Goal: Transaction & Acquisition: Purchase product/service

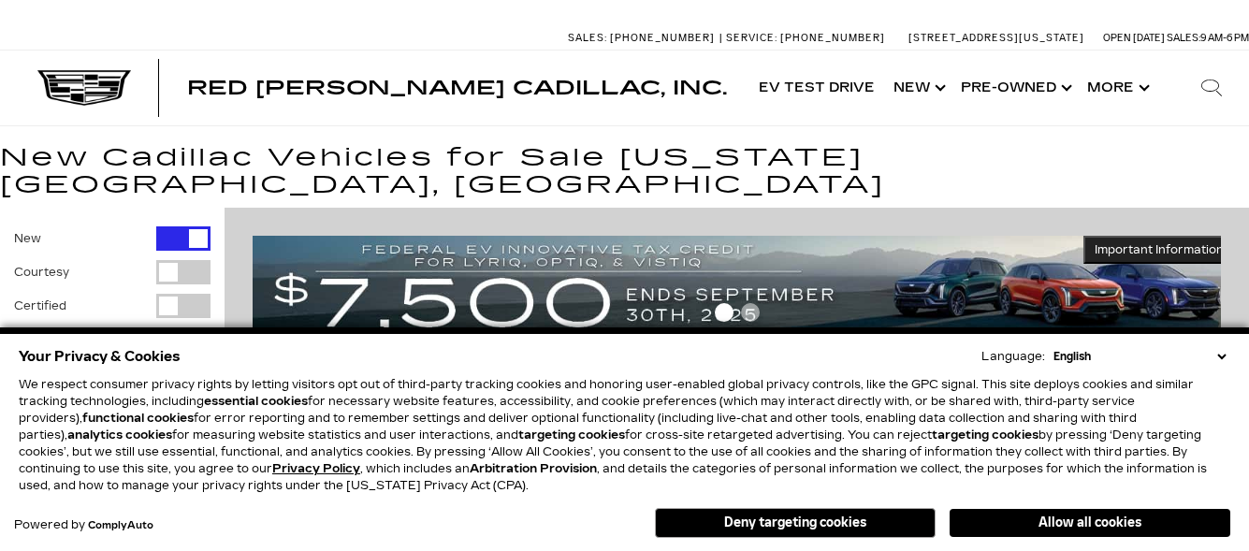
click at [1217, 355] on select "English Spanish / Español English / [GEOGRAPHIC_DATA] Korean / 한국어 Vietnamese /…" at bounding box center [1140, 356] width 182 height 17
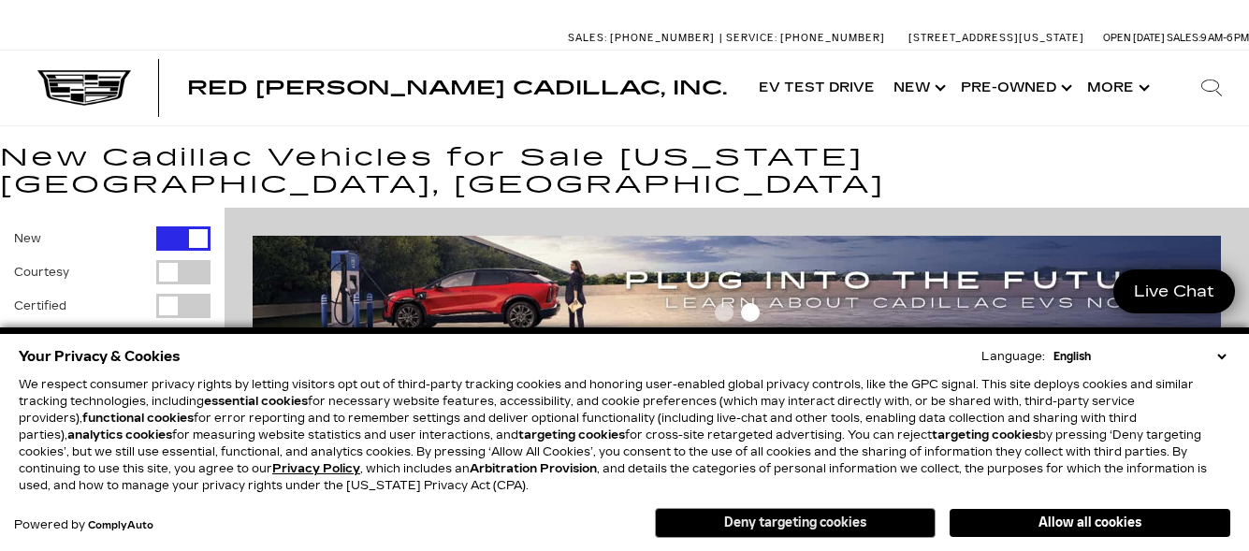
click at [775, 535] on button "Deny targeting cookies" at bounding box center [795, 523] width 281 height 30
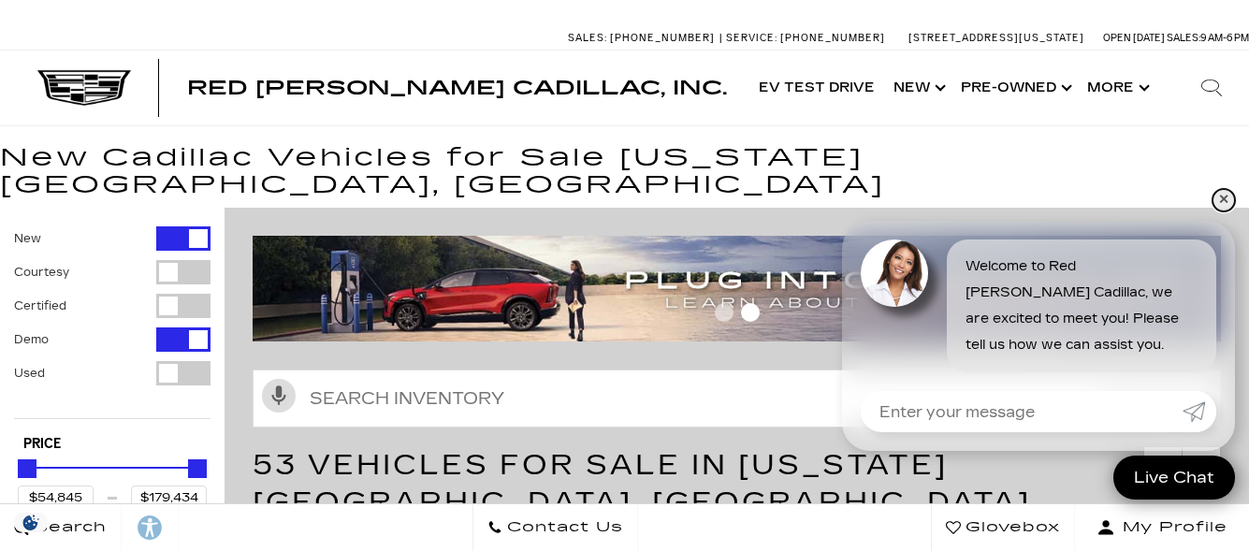
click at [1225, 204] on link "✕" at bounding box center [1224, 200] width 22 height 22
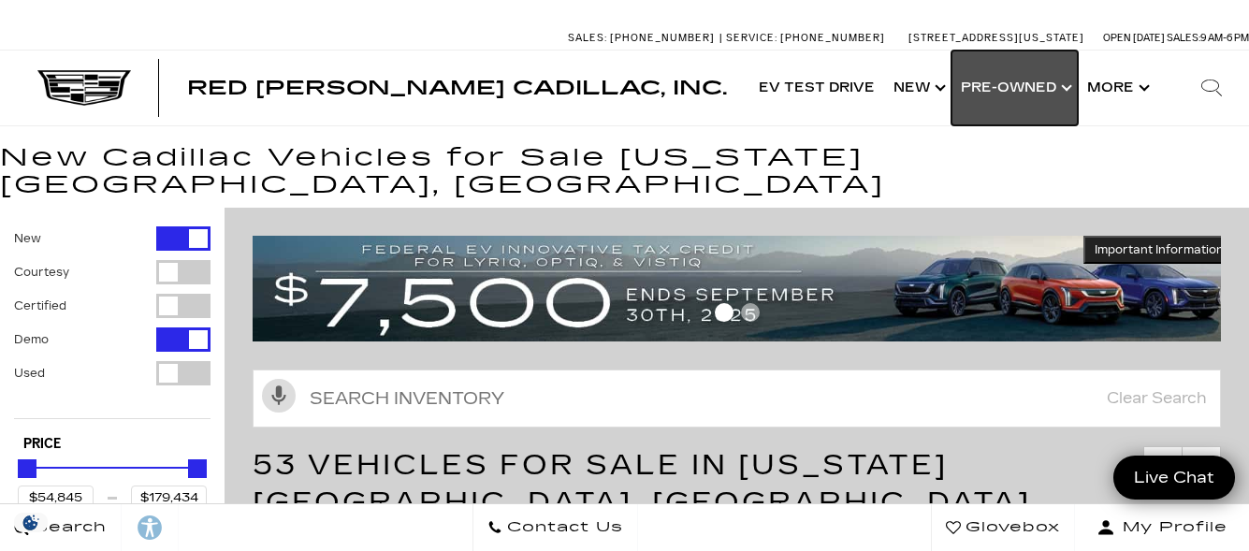
click at [1028, 88] on link "Show Pre-Owned" at bounding box center [1015, 88] width 126 height 75
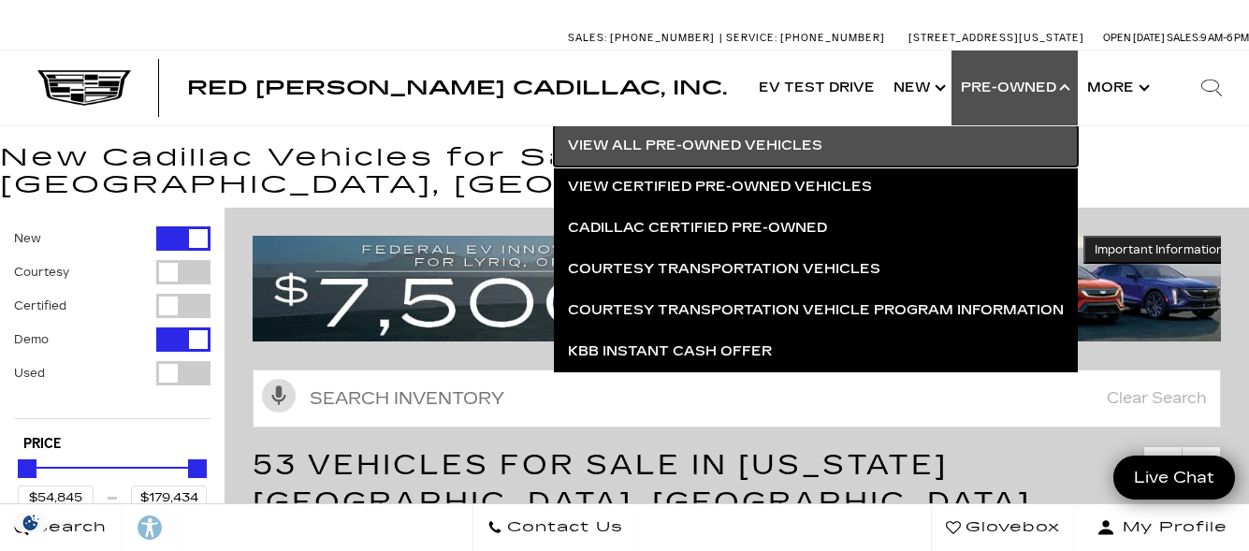
click at [640, 148] on link "View All Pre-Owned Vehicles" at bounding box center [816, 145] width 524 height 41
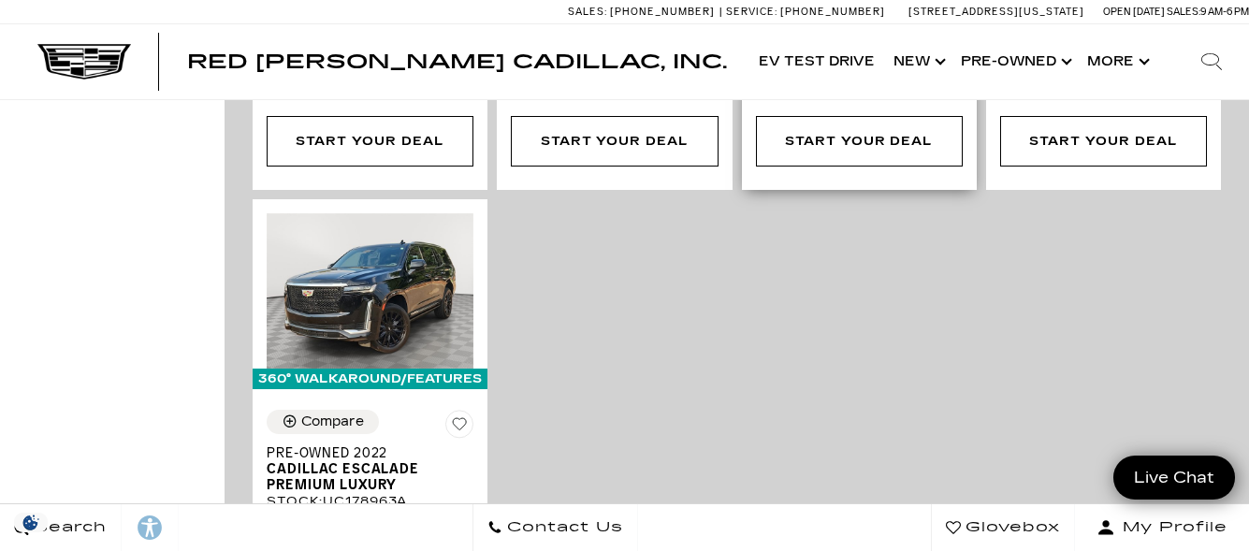
scroll to position [5240, 0]
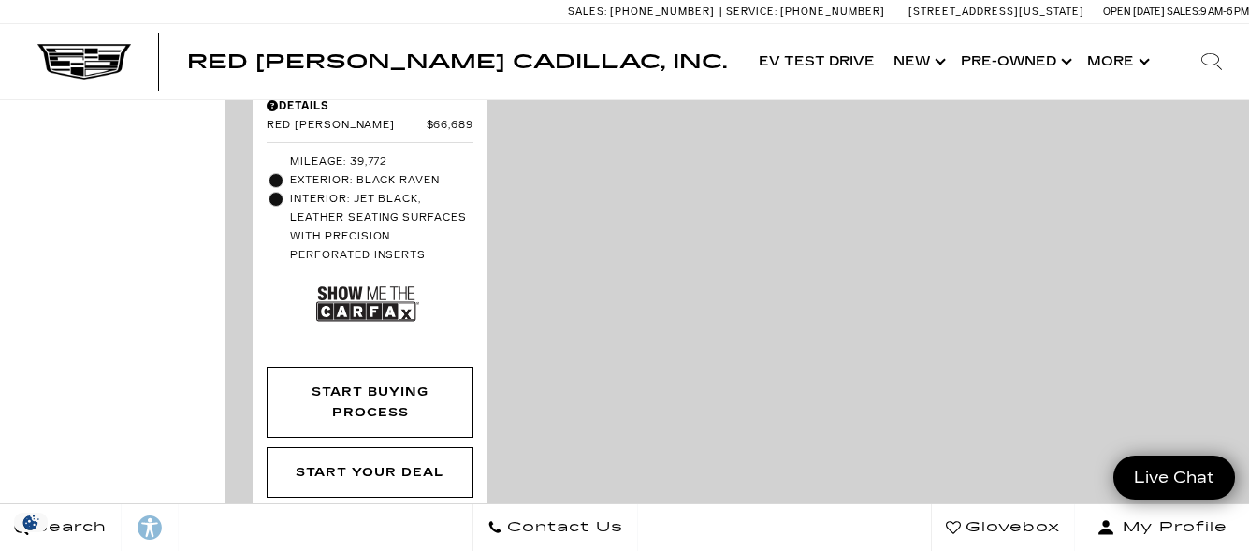
click at [1209, 542] on icon "next page" at bounding box center [1203, 557] width 12 height 30
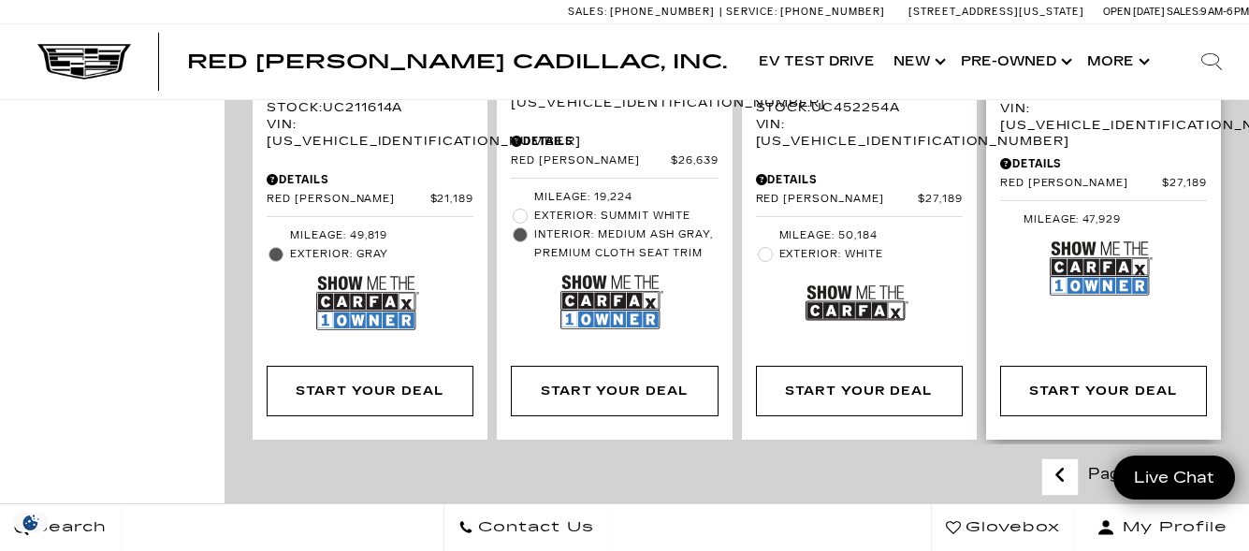
scroll to position [3649, 0]
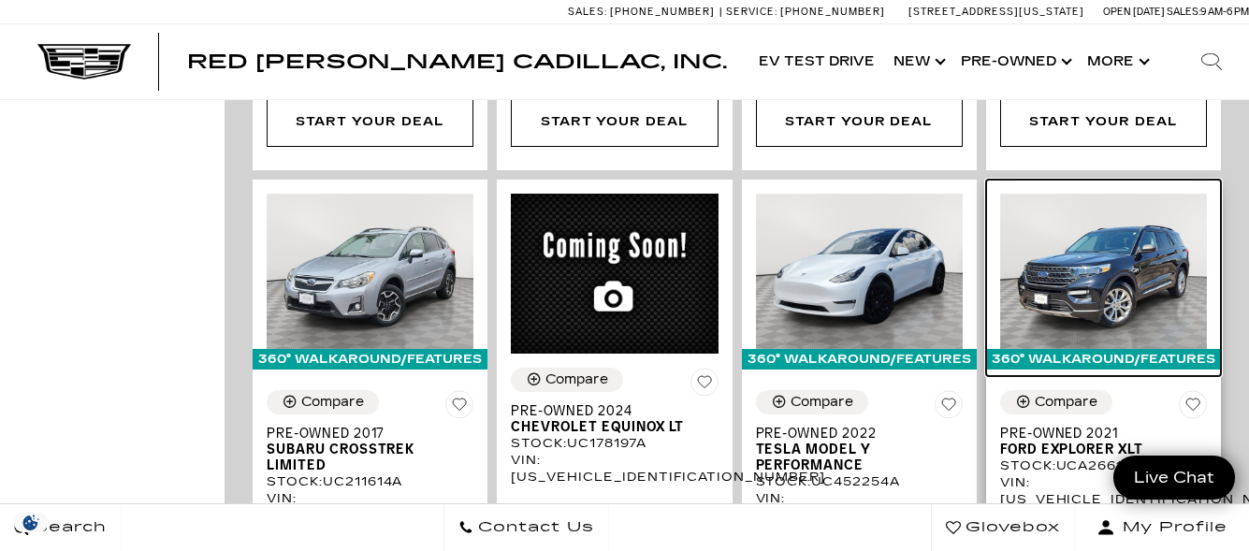
click at [1126, 208] on img at bounding box center [1103, 271] width 207 height 155
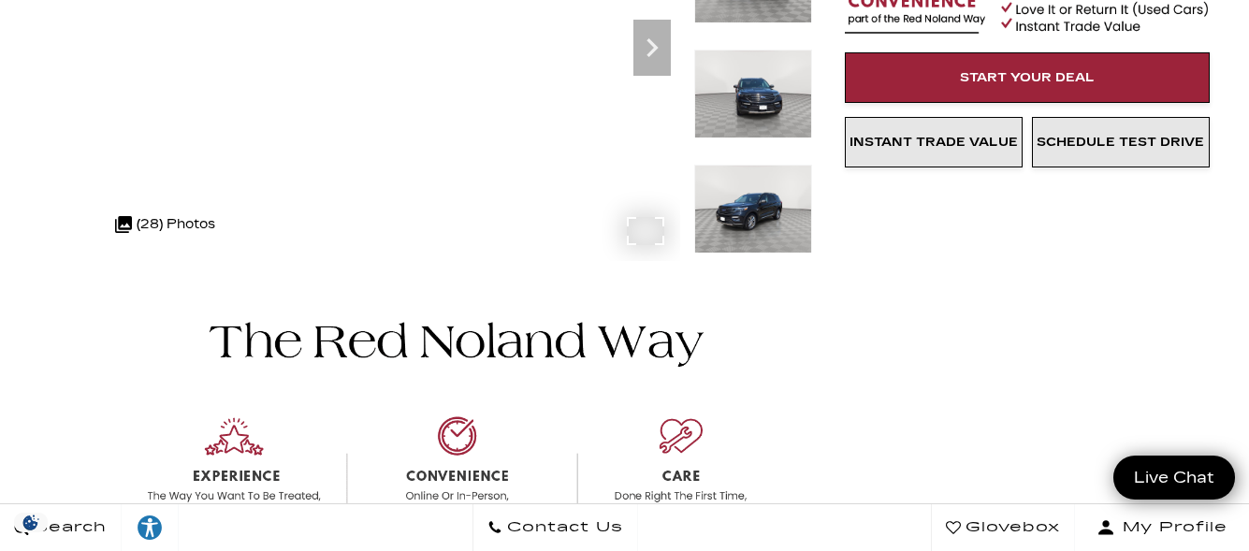
scroll to position [187, 0]
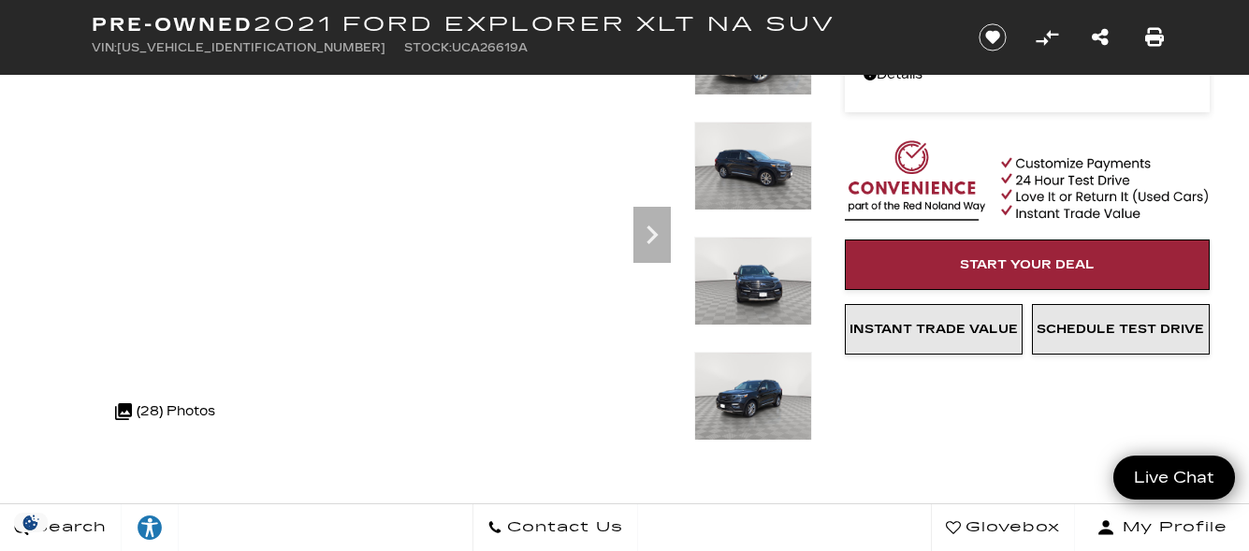
click at [754, 365] on img at bounding box center [753, 396] width 118 height 89
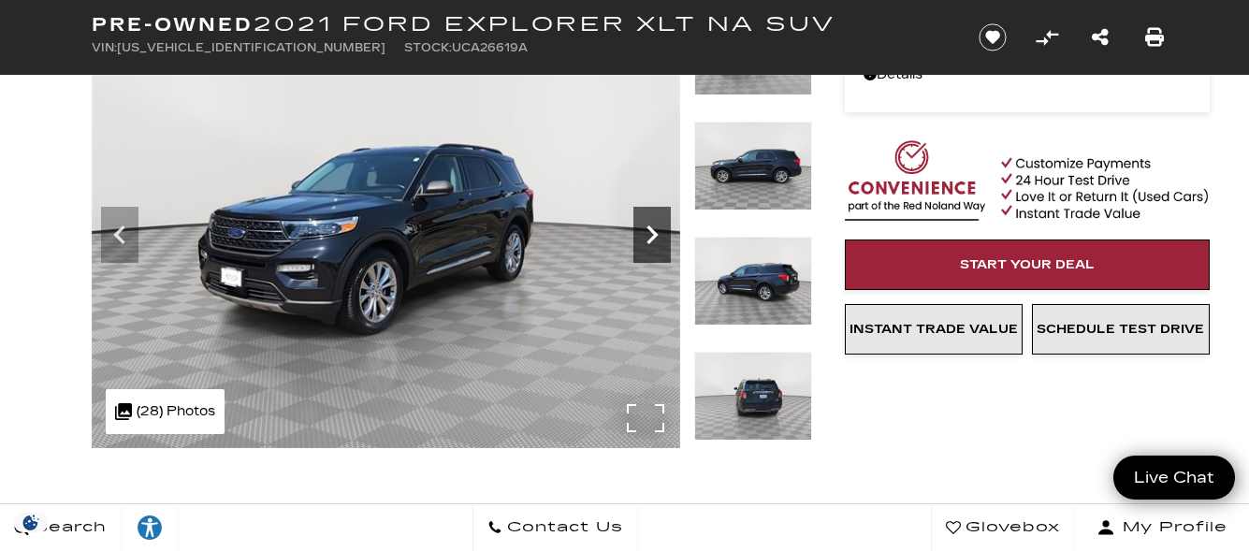
click at [648, 236] on icon "Next" at bounding box center [651, 234] width 37 height 37
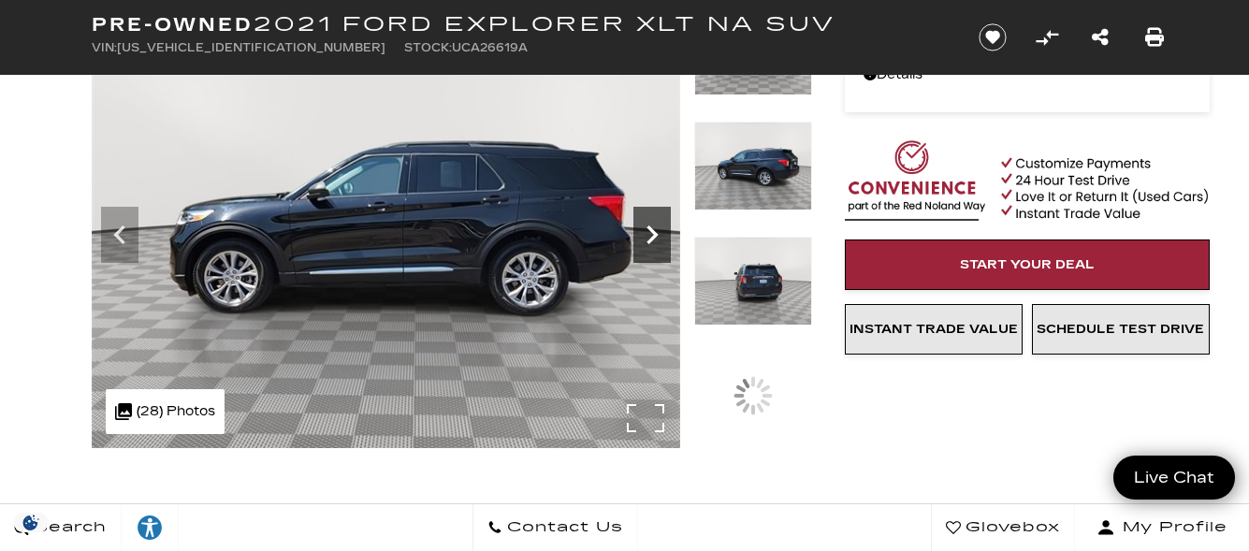
click at [648, 236] on icon "Next" at bounding box center [651, 234] width 37 height 37
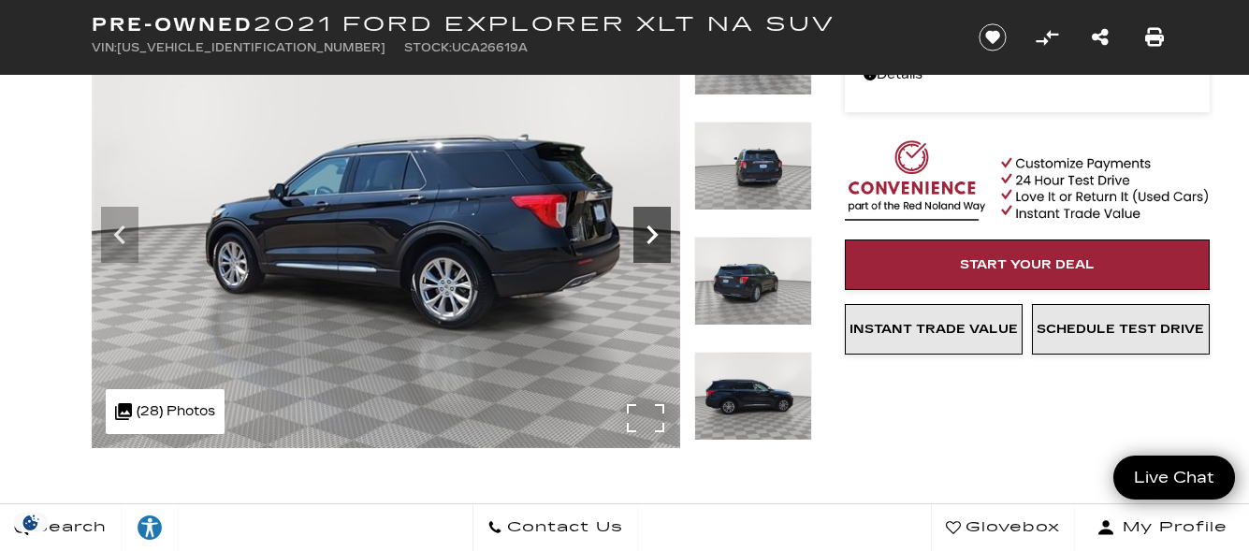
click at [648, 236] on icon "Next" at bounding box center [651, 234] width 37 height 37
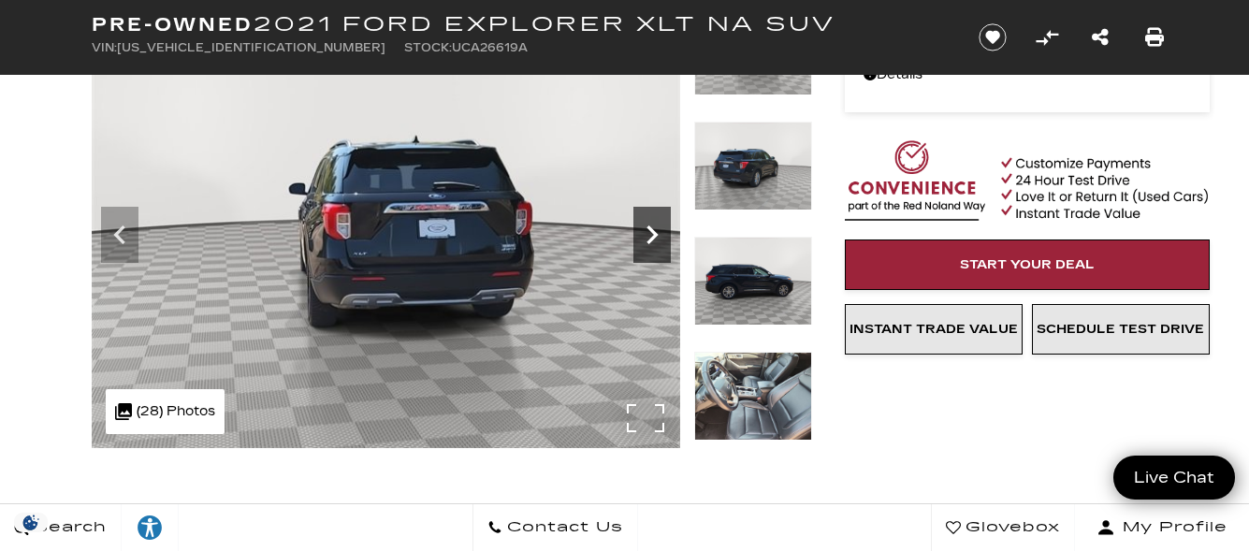
click at [648, 236] on icon "Next" at bounding box center [651, 234] width 37 height 37
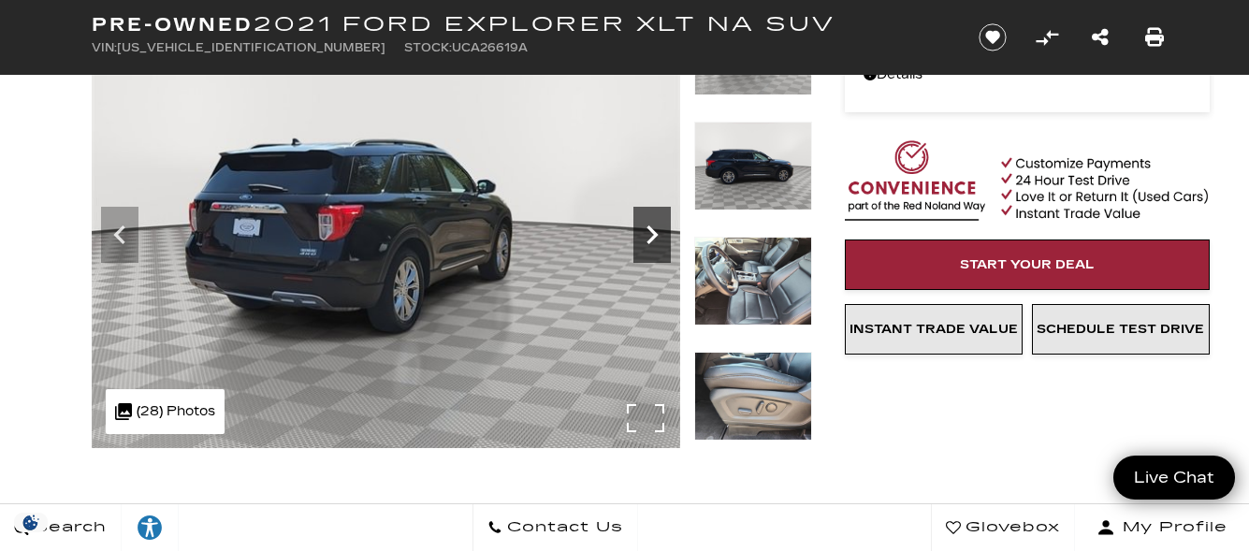
click at [648, 236] on icon "Next" at bounding box center [651, 234] width 37 height 37
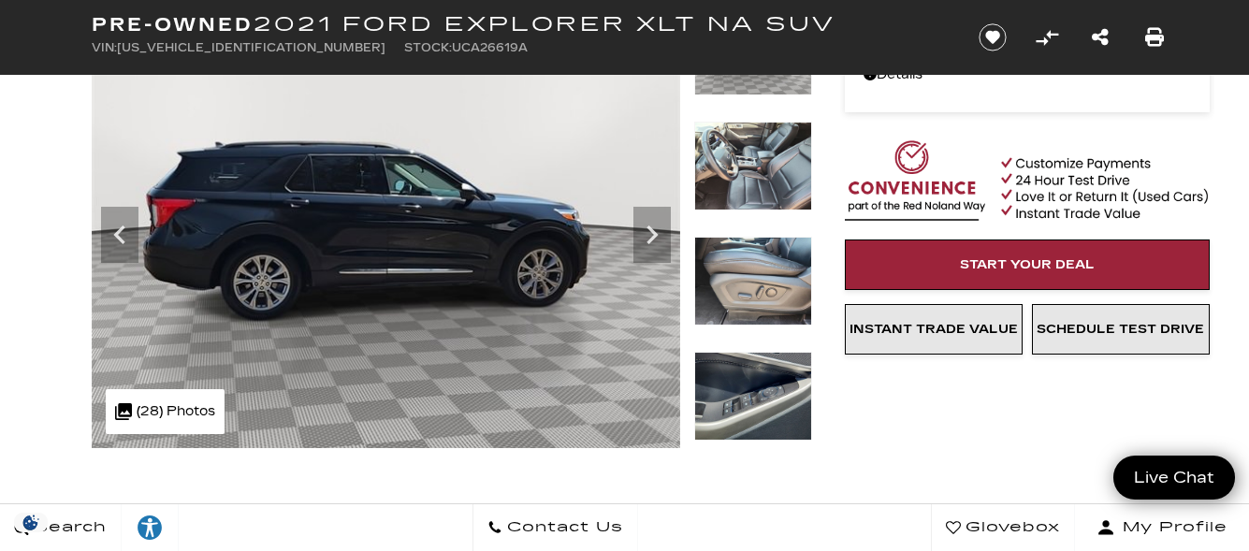
click at [736, 386] on img at bounding box center [753, 396] width 118 height 89
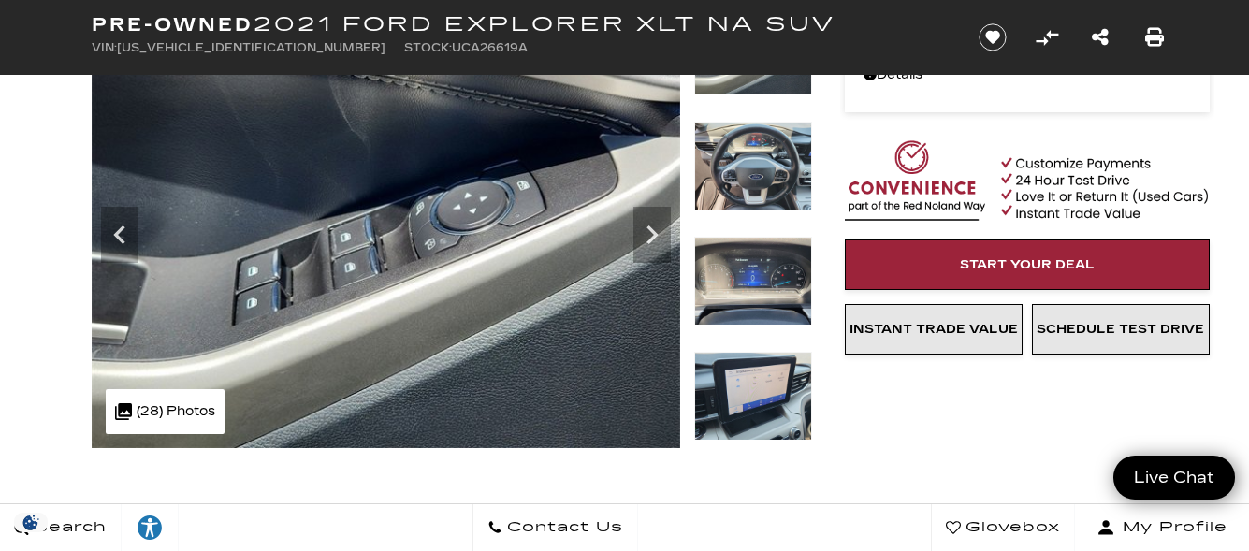
click at [801, 394] on img at bounding box center [753, 396] width 118 height 89
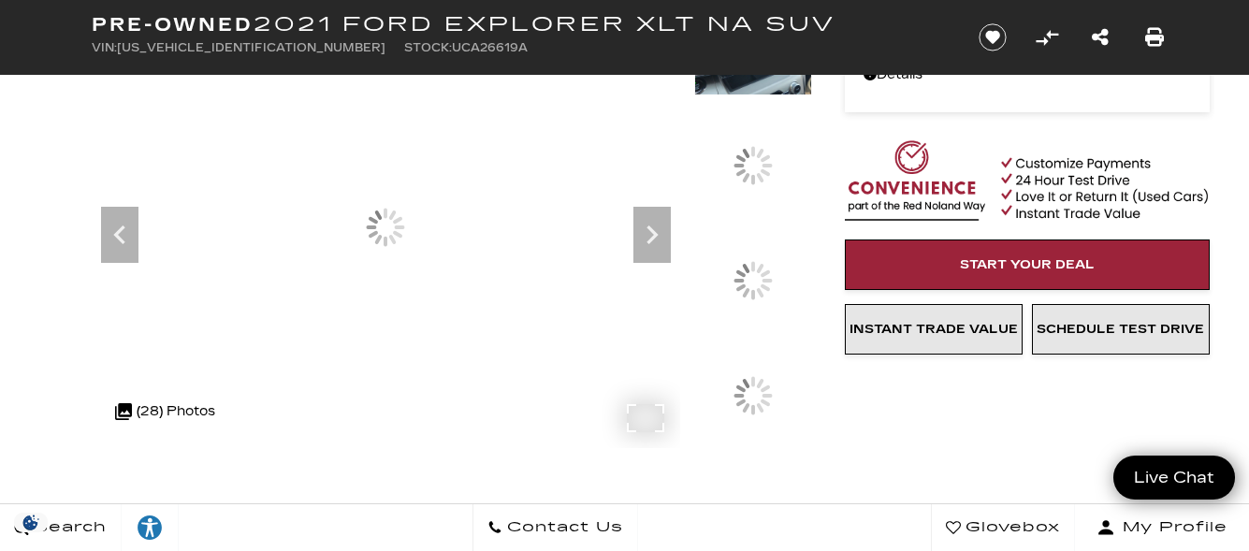
scroll to position [94, 0]
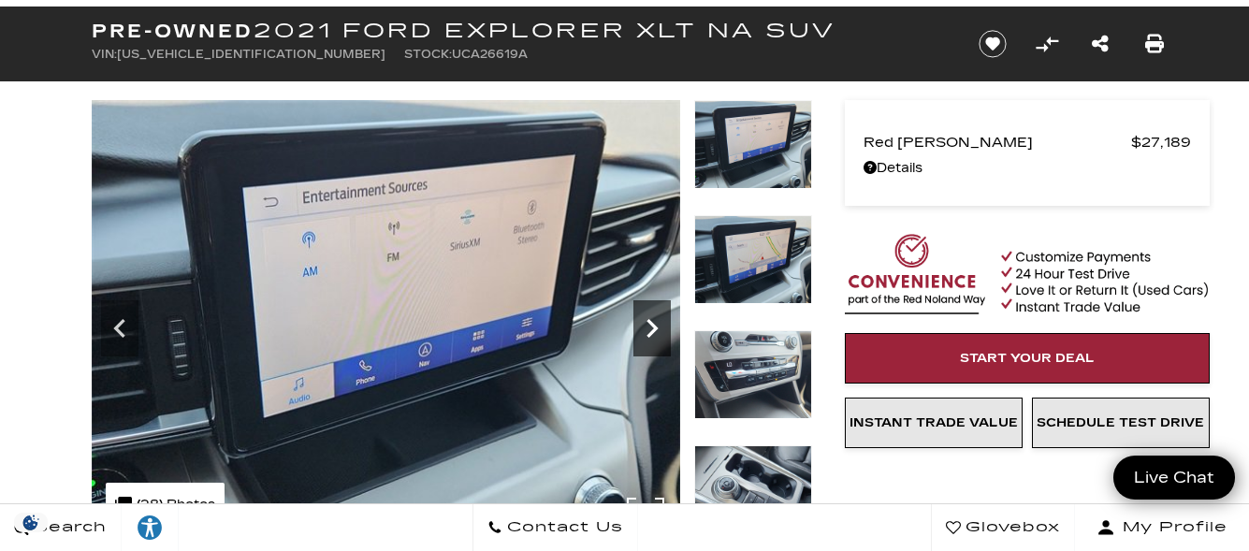
click at [654, 312] on icon "Next" at bounding box center [651, 328] width 37 height 37
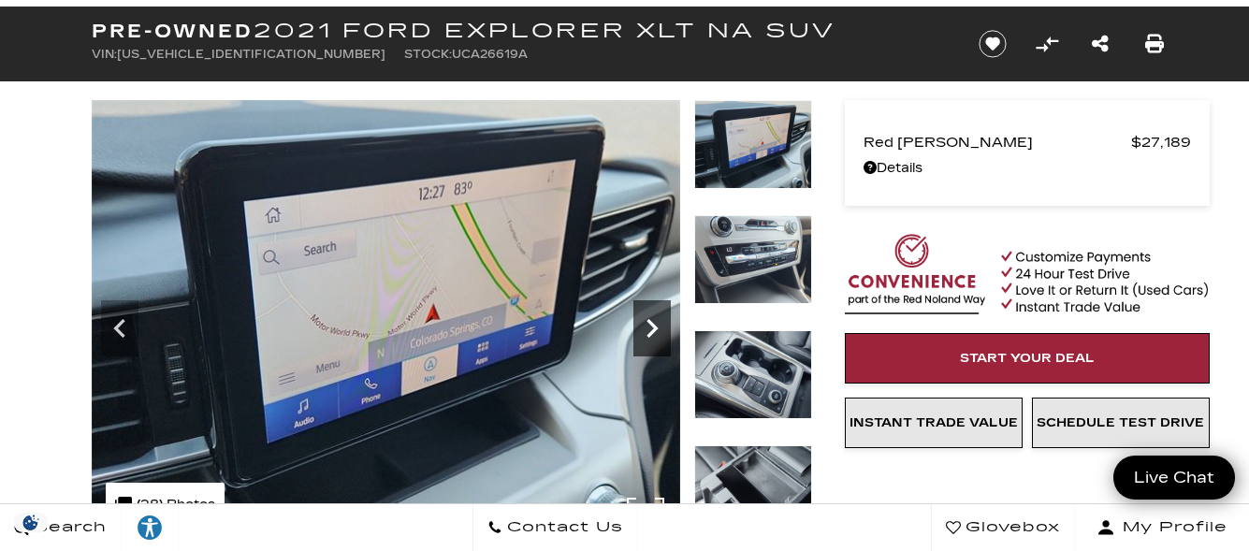
click at [650, 322] on icon "Next" at bounding box center [652, 328] width 11 height 19
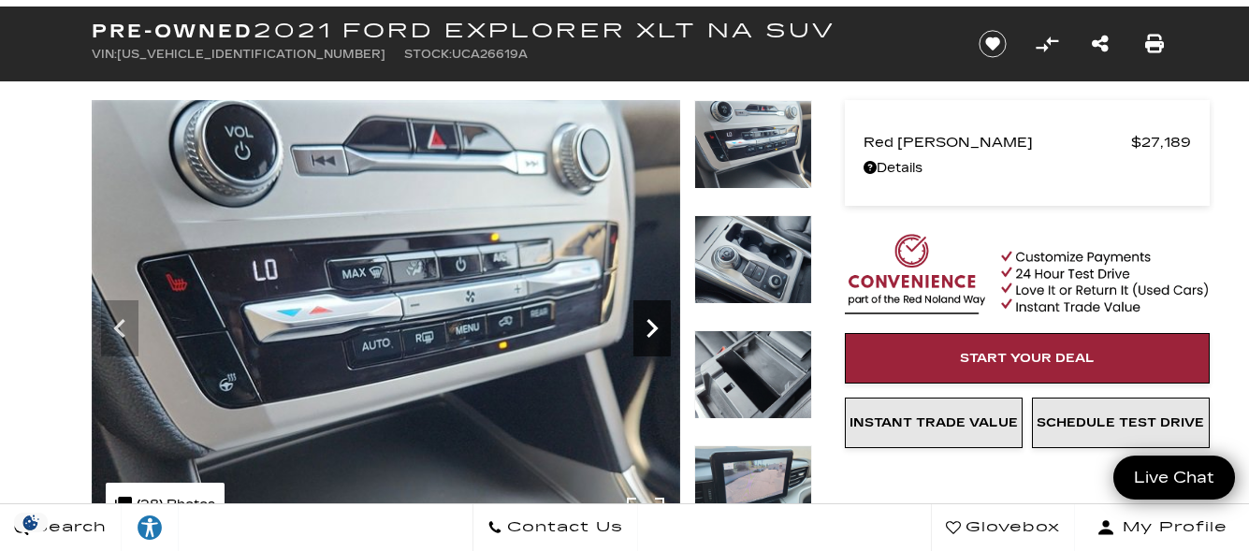
click at [650, 322] on icon "Next" at bounding box center [652, 328] width 11 height 19
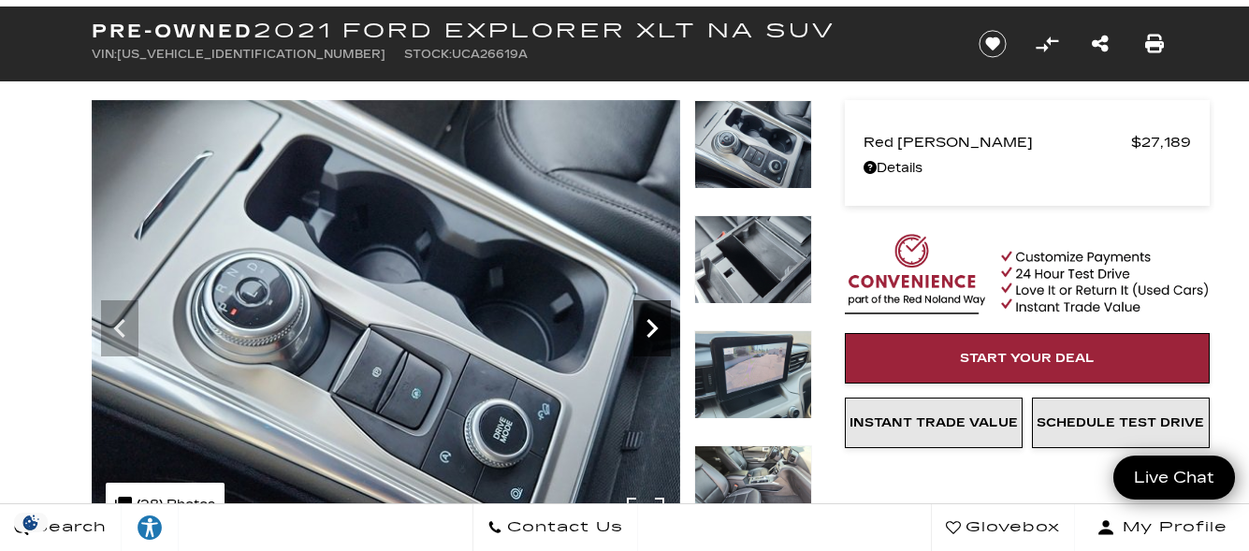
click at [650, 322] on icon "Next" at bounding box center [652, 328] width 11 height 19
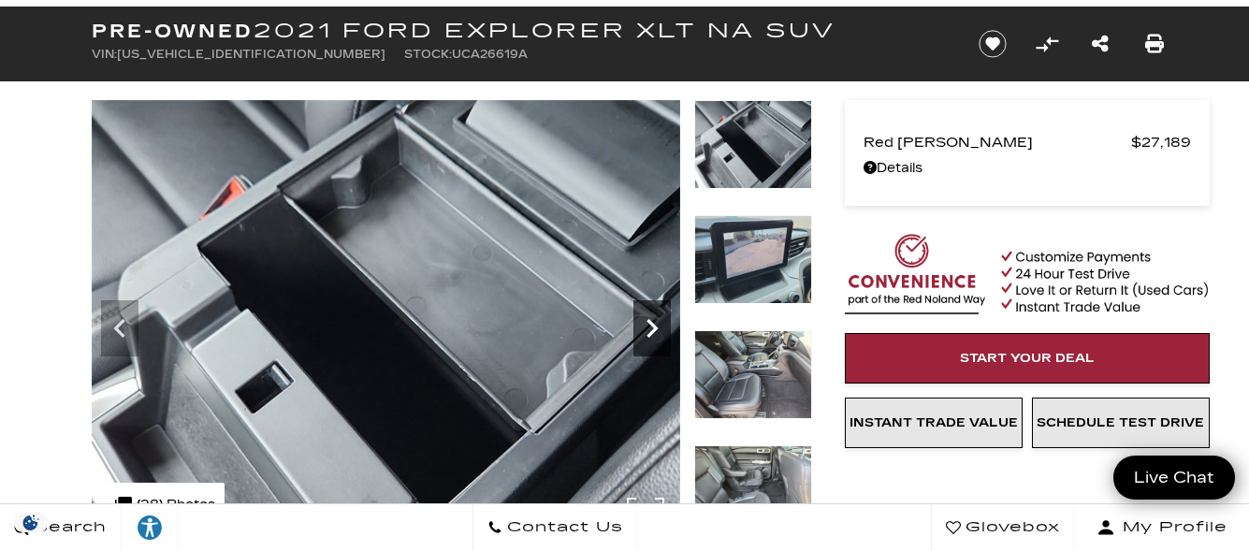
click at [650, 322] on icon "Next" at bounding box center [652, 328] width 11 height 19
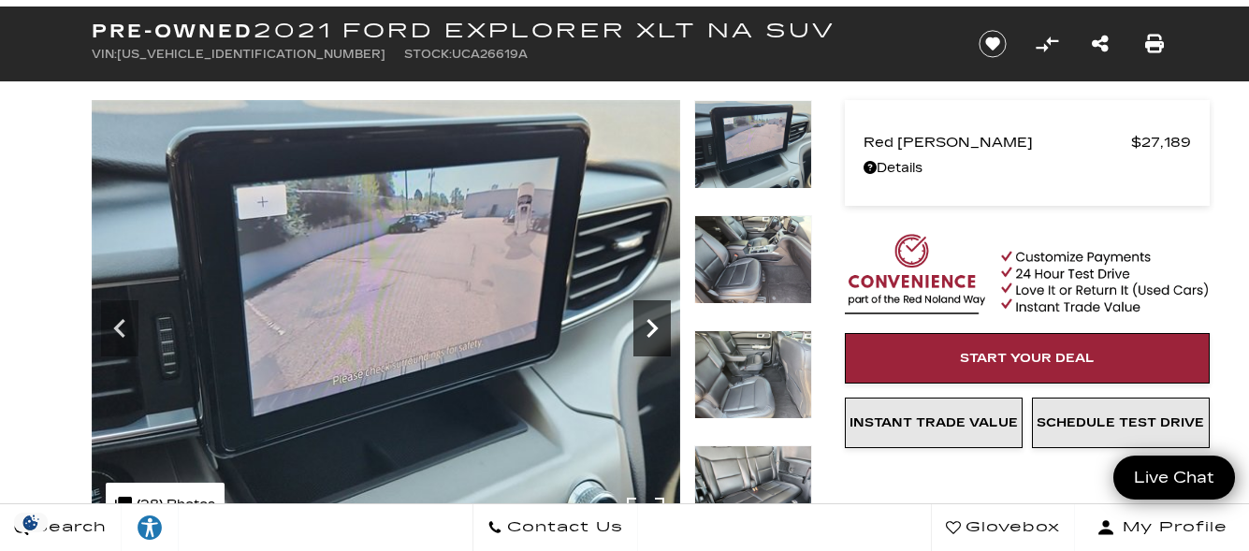
click at [650, 322] on icon "Next" at bounding box center [652, 328] width 11 height 19
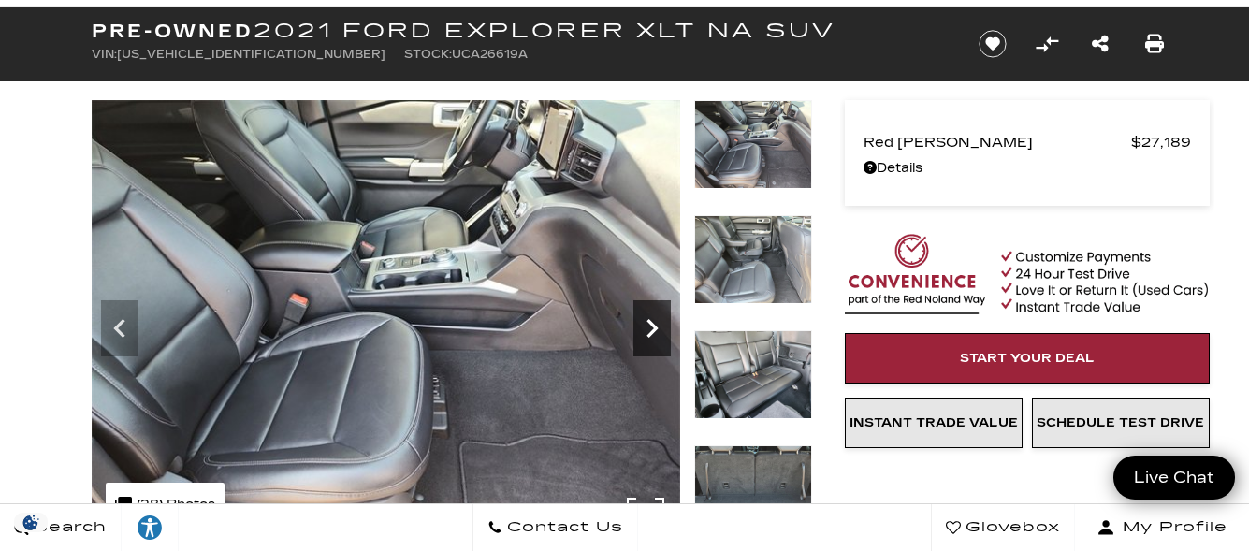
click at [650, 322] on icon "Next" at bounding box center [652, 328] width 11 height 19
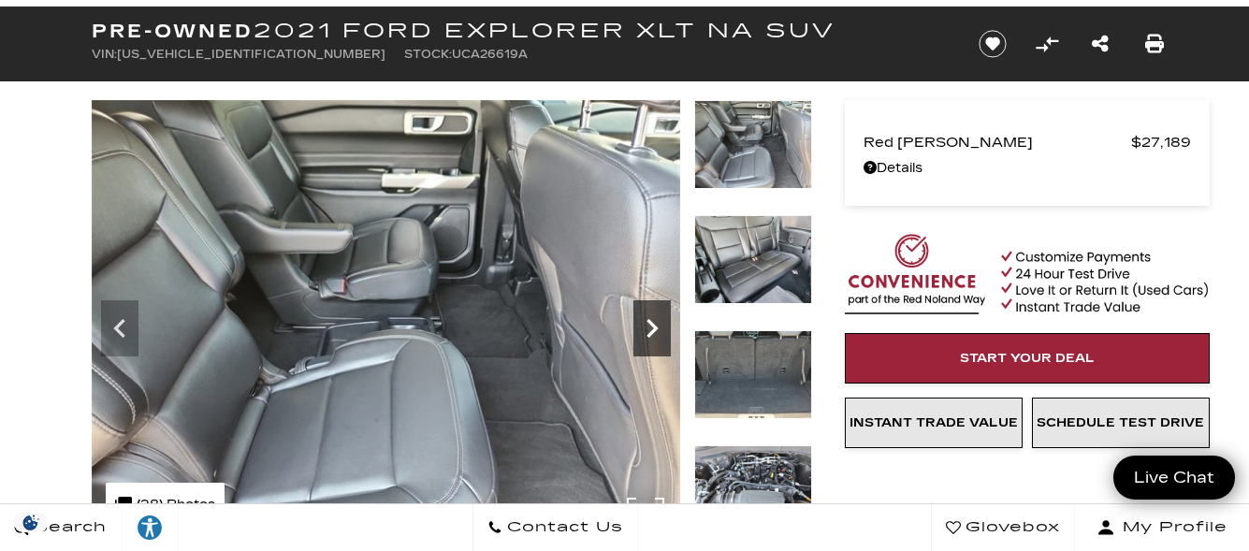
click at [650, 322] on icon "Next" at bounding box center [652, 328] width 11 height 19
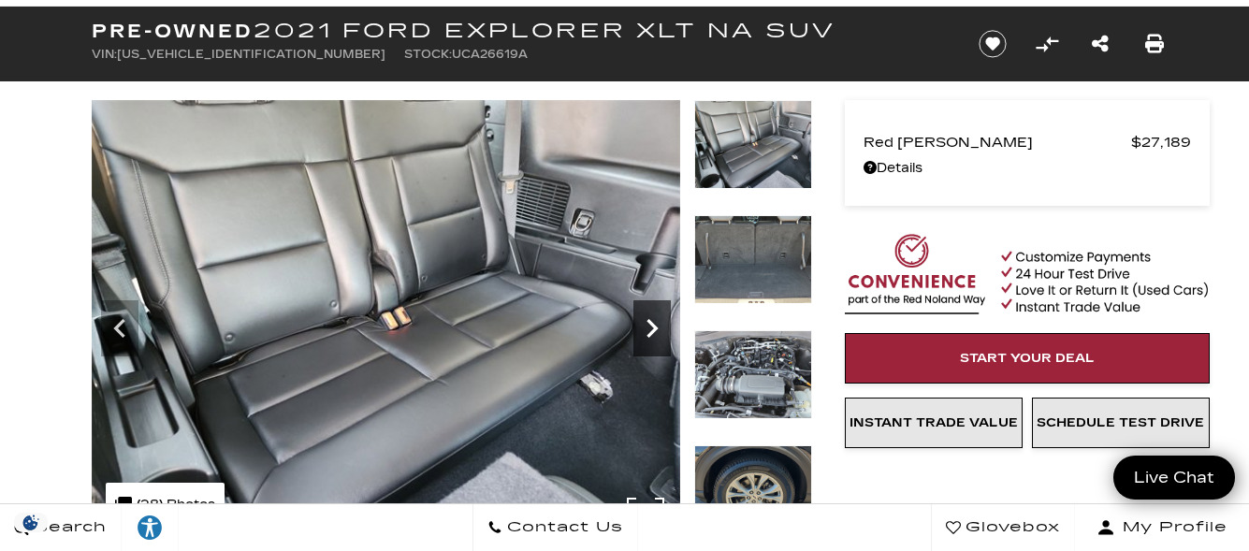
click at [650, 322] on icon "Next" at bounding box center [652, 328] width 11 height 19
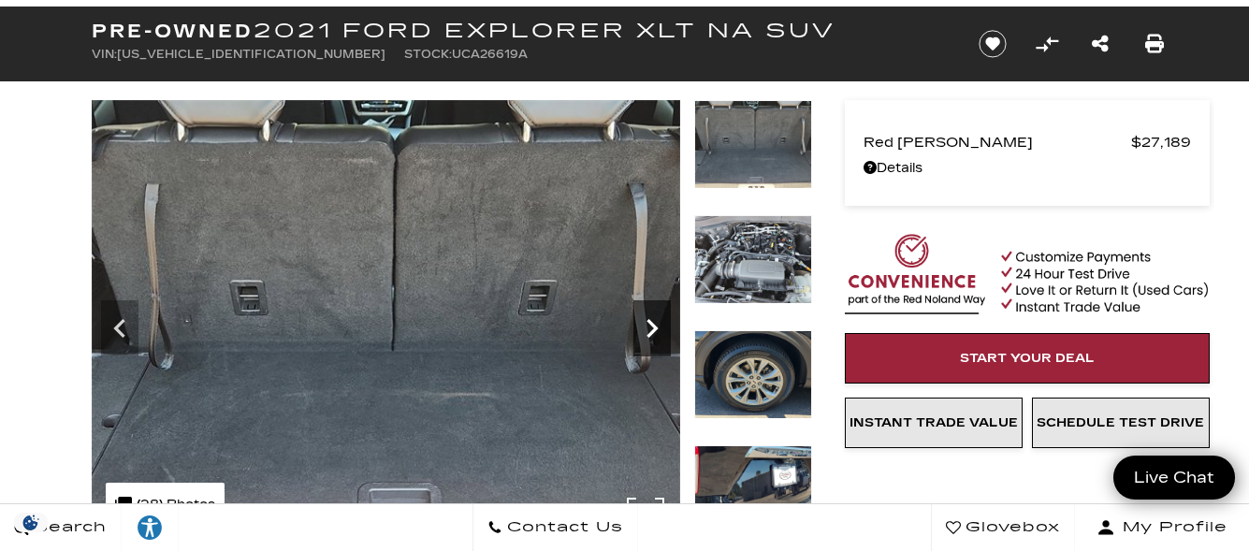
click at [650, 322] on icon "Next" at bounding box center [652, 328] width 11 height 19
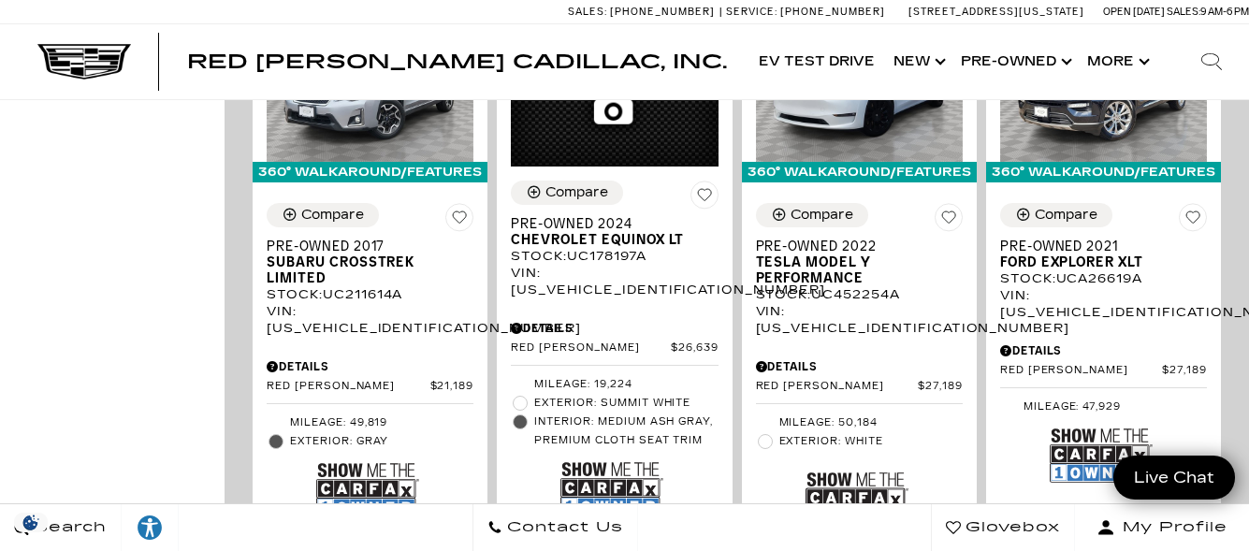
scroll to position [4211, 0]
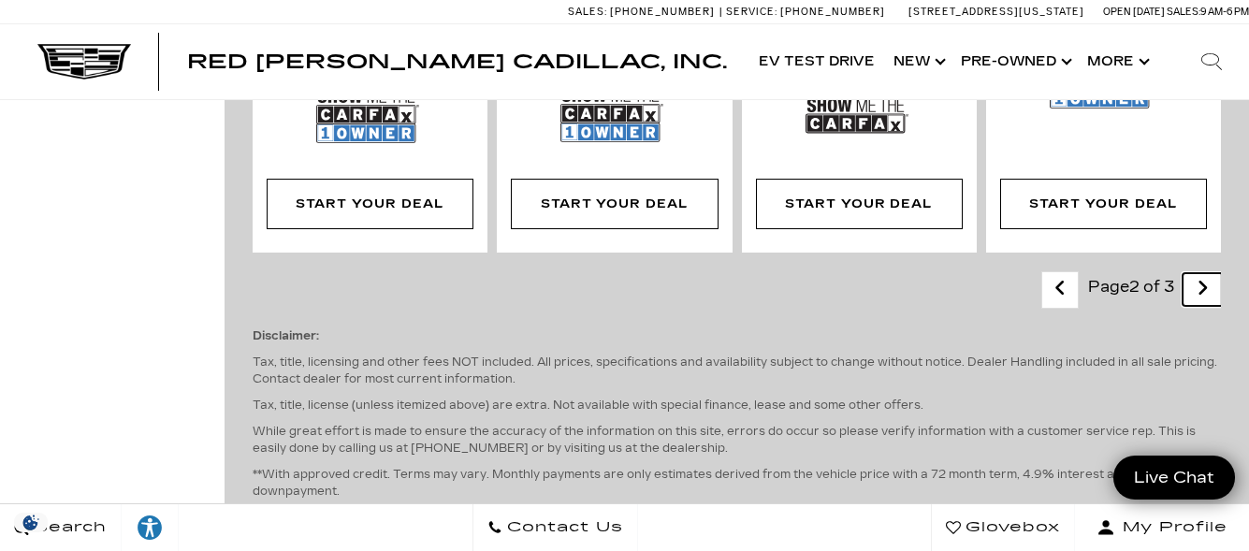
click at [1208, 273] on link "Next" at bounding box center [1203, 289] width 40 height 33
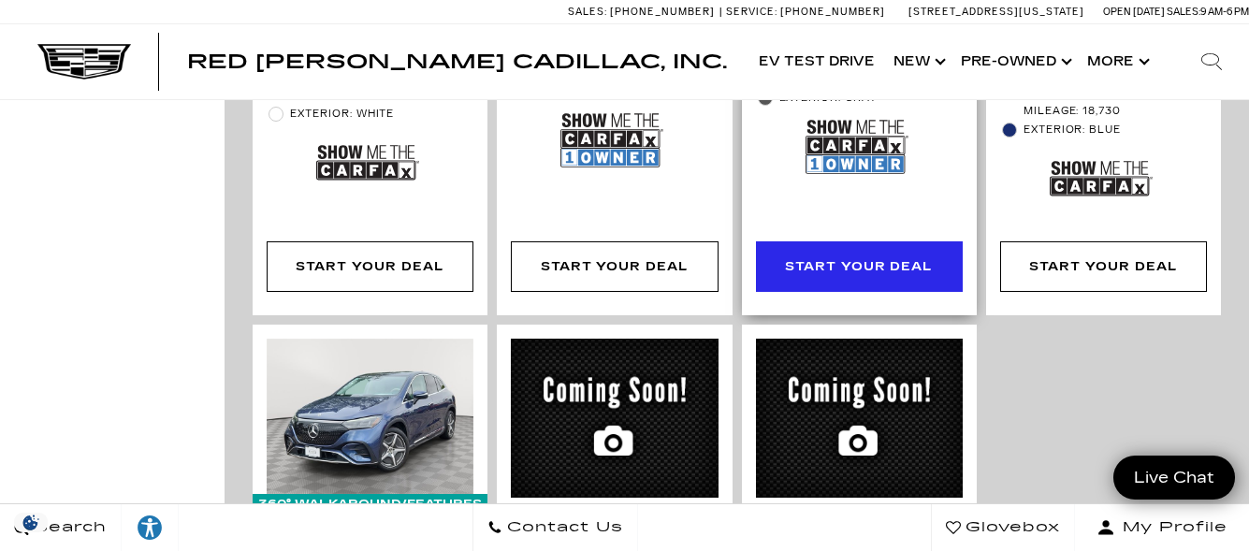
scroll to position [2339, 0]
